Goal: Task Accomplishment & Management: Complete application form

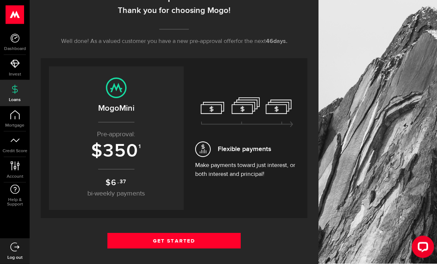
scroll to position [96, 0]
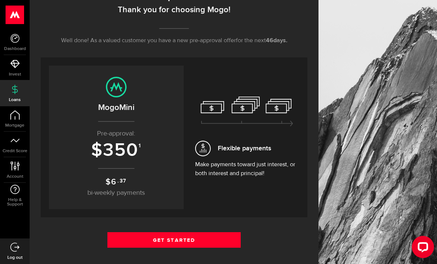
click at [213, 246] on link "Get Started" at bounding box center [173, 240] width 133 height 16
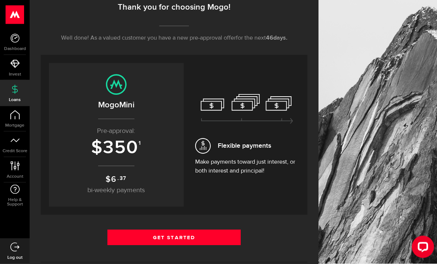
scroll to position [103, 0]
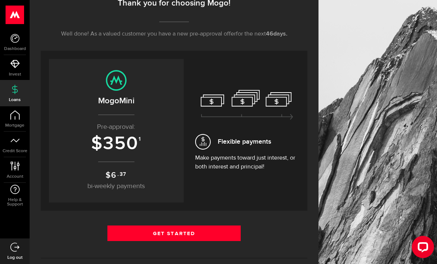
click at [236, 258] on hr at bounding box center [174, 258] width 267 height 1
click at [204, 239] on link "Get Started" at bounding box center [173, 234] width 133 height 16
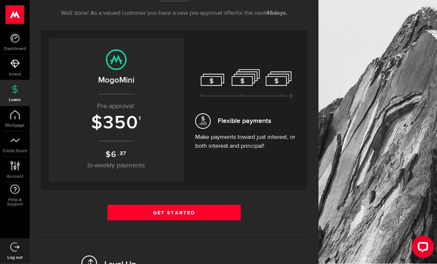
scroll to position [127, 0]
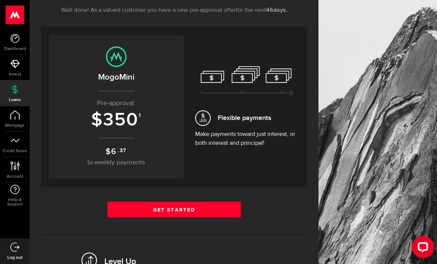
click at [163, 211] on link "Get Started" at bounding box center [173, 210] width 133 height 16
